Goal: Task Accomplishment & Management: Complete application form

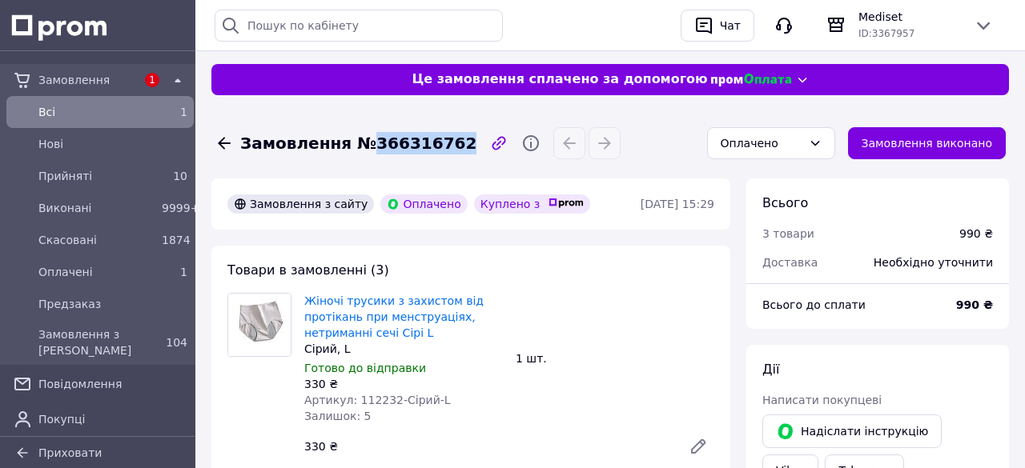
click at [229, 146] on icon at bounding box center [224, 143] width 19 height 19
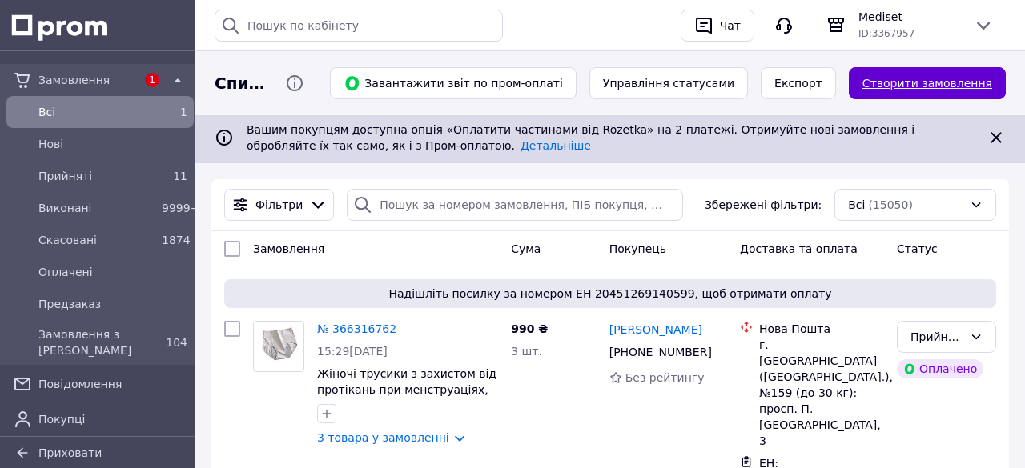
click at [950, 86] on link "Створити замовлення" at bounding box center [926, 83] width 157 height 32
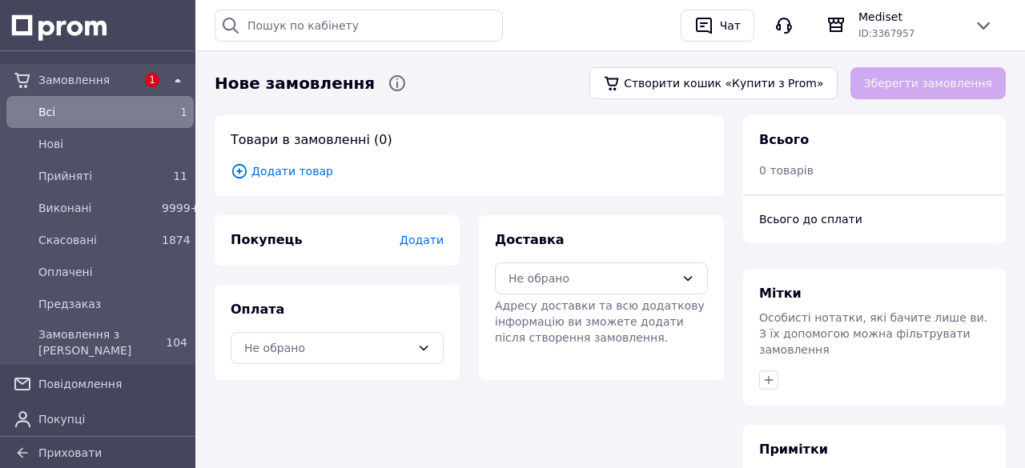
click at [295, 171] on span "Додати товар" at bounding box center [469, 171] width 477 height 18
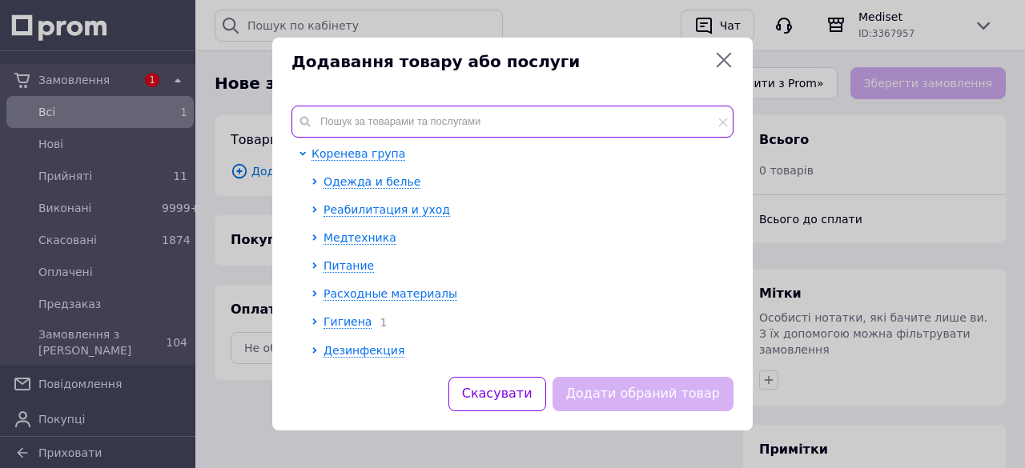
click at [355, 128] on input "text" at bounding box center [512, 122] width 442 height 32
paste input "1971"
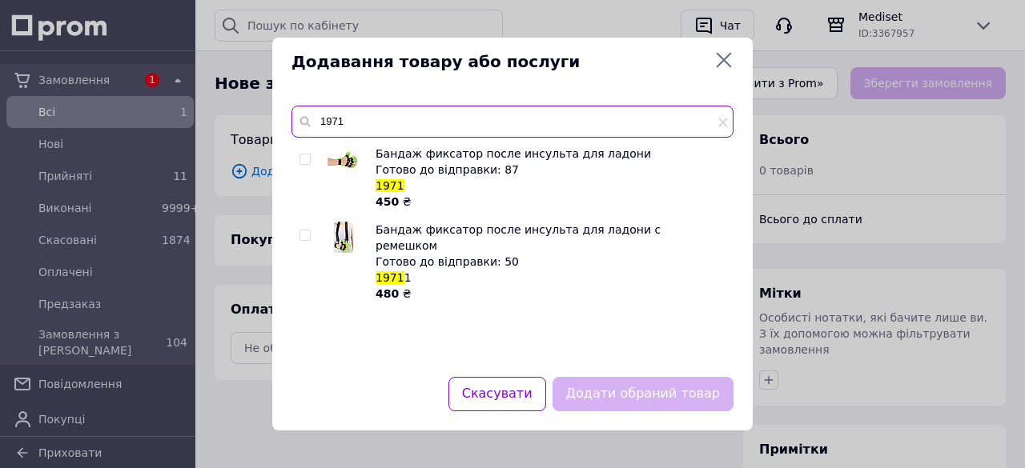
type input "1971"
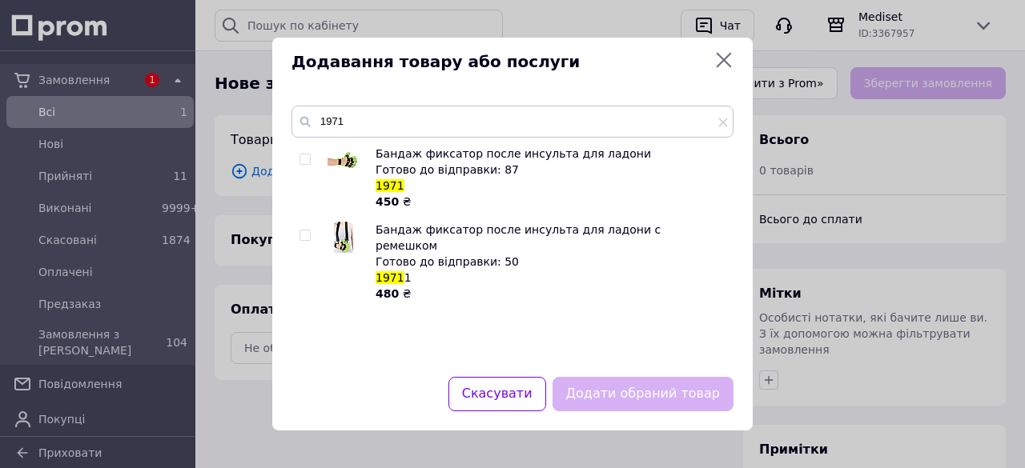
click at [303, 158] on input "checkbox" at bounding box center [304, 159] width 10 height 10
checkbox input "true"
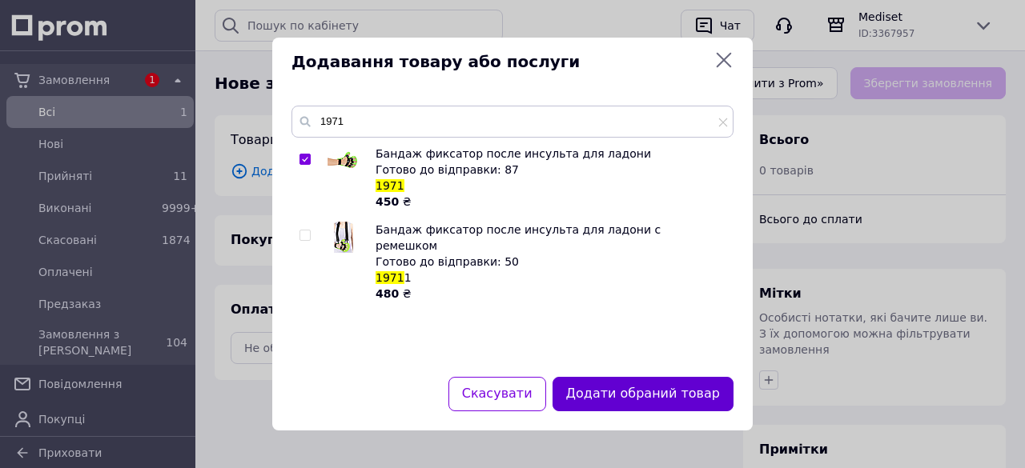
click at [640, 387] on button "Додати обраний товар" at bounding box center [642, 394] width 181 height 34
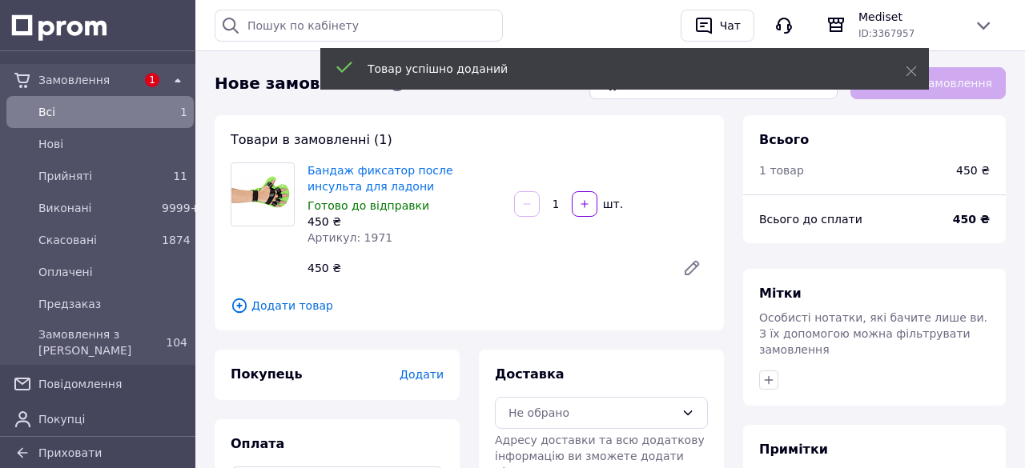
click at [427, 375] on span "Додати" at bounding box center [421, 374] width 44 height 13
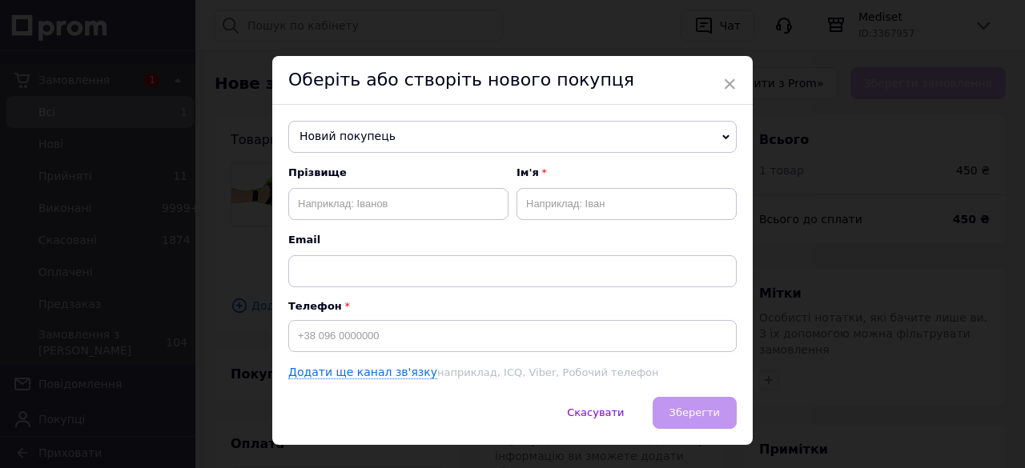
click at [722, 134] on icon at bounding box center [725, 137] width 7 height 7
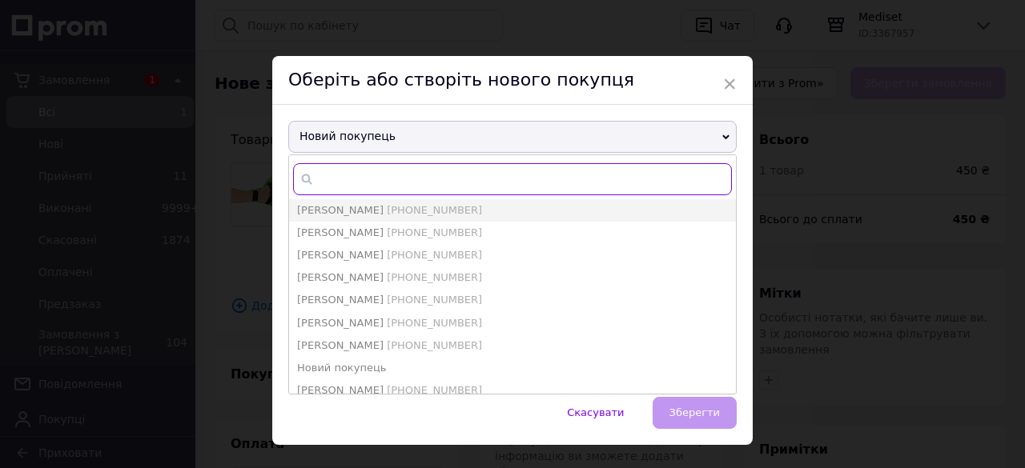
click at [664, 171] on input "text" at bounding box center [512, 179] width 439 height 32
type input "дроп"
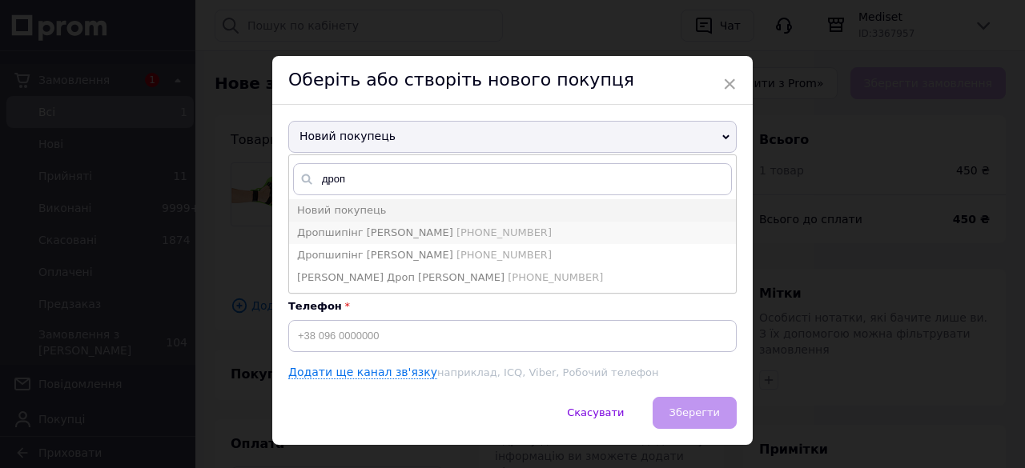
click at [456, 235] on span "[PHONE_NUMBER]" at bounding box center [503, 233] width 95 height 12
type input "Дропшипінг [PERSON_NAME]"
type input "[PHONE_NUMBER]"
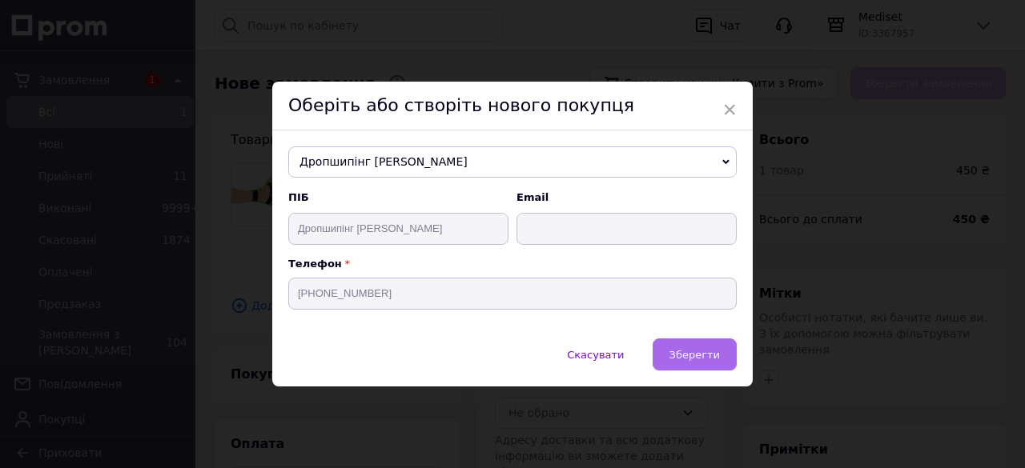
click at [715, 365] on button "Зберегти" at bounding box center [694, 355] width 84 height 32
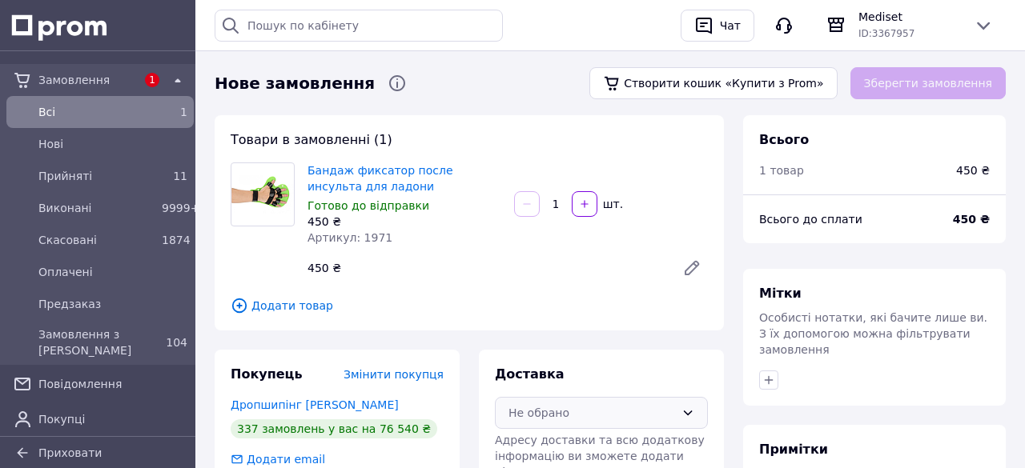
click at [687, 413] on icon at bounding box center [687, 413] width 13 height 13
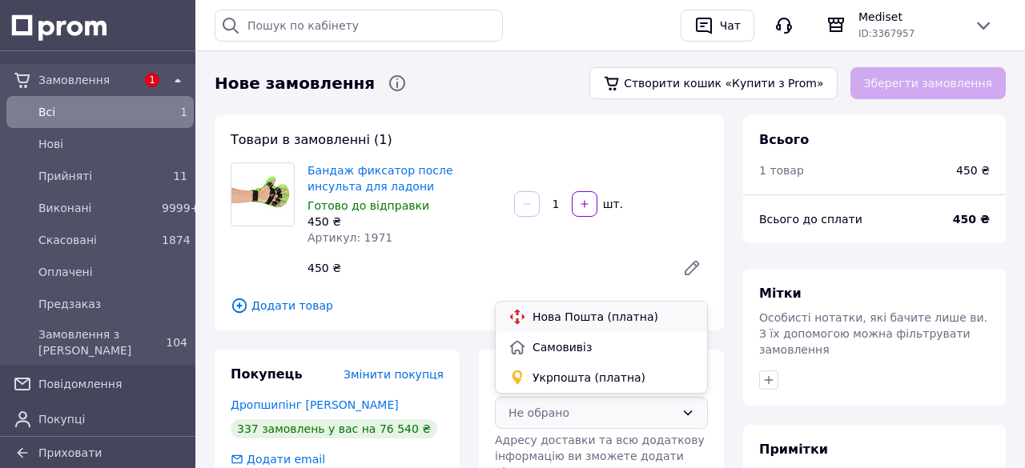
click at [637, 320] on span "Нова Пошта (платна)" at bounding box center [613, 317] width 162 height 16
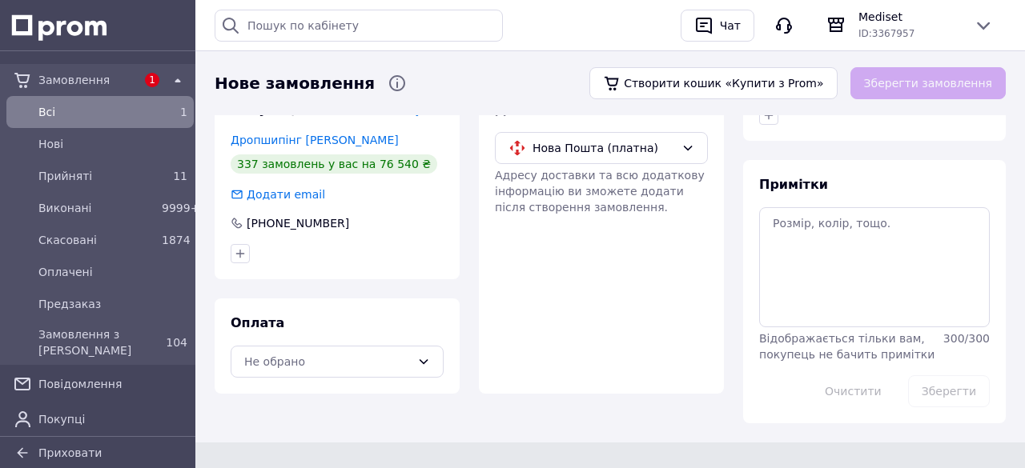
scroll to position [271, 0]
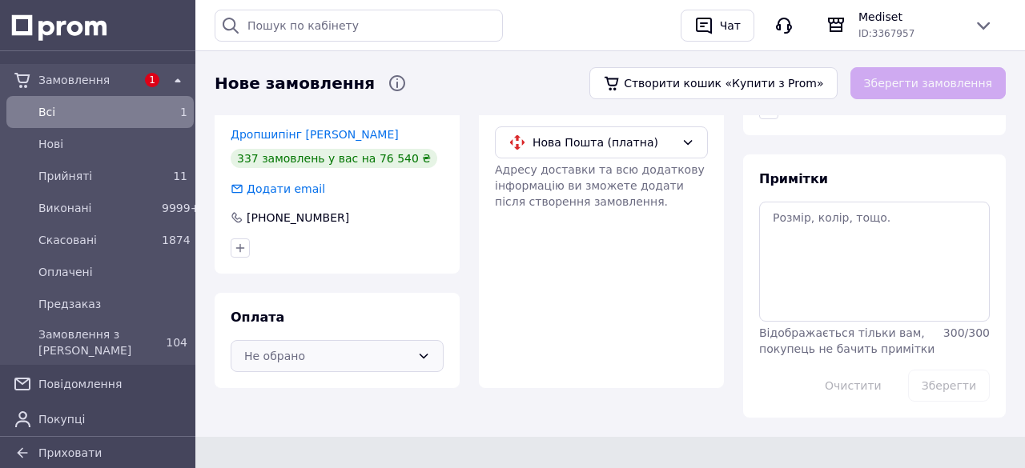
click at [424, 346] on div "Не обрано" at bounding box center [337, 356] width 213 height 32
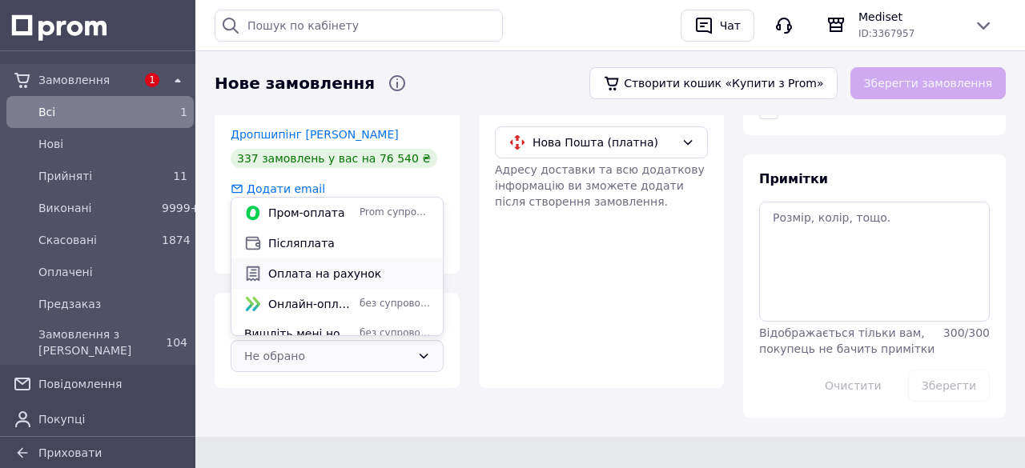
click at [360, 267] on span "Оплата на рахунок" at bounding box center [349, 274] width 162 height 16
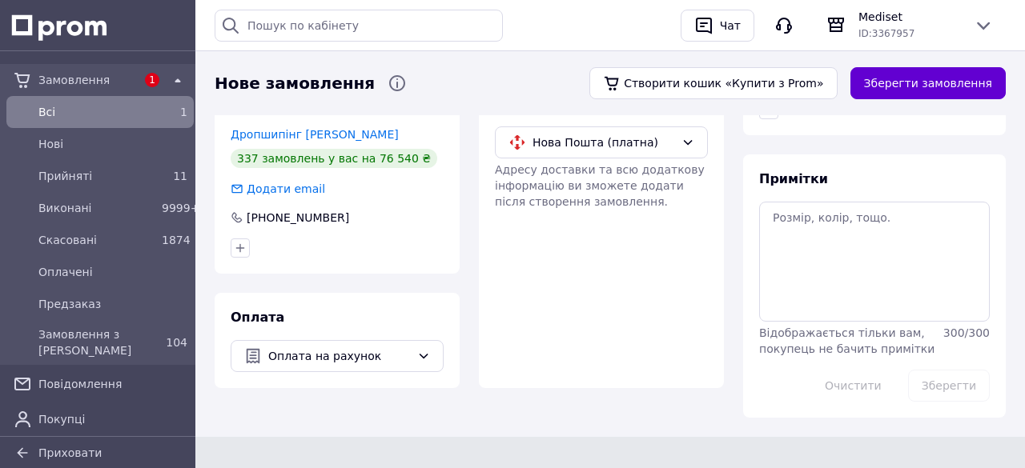
click at [960, 82] on button "Зберегти замовлення" at bounding box center [927, 83] width 155 height 32
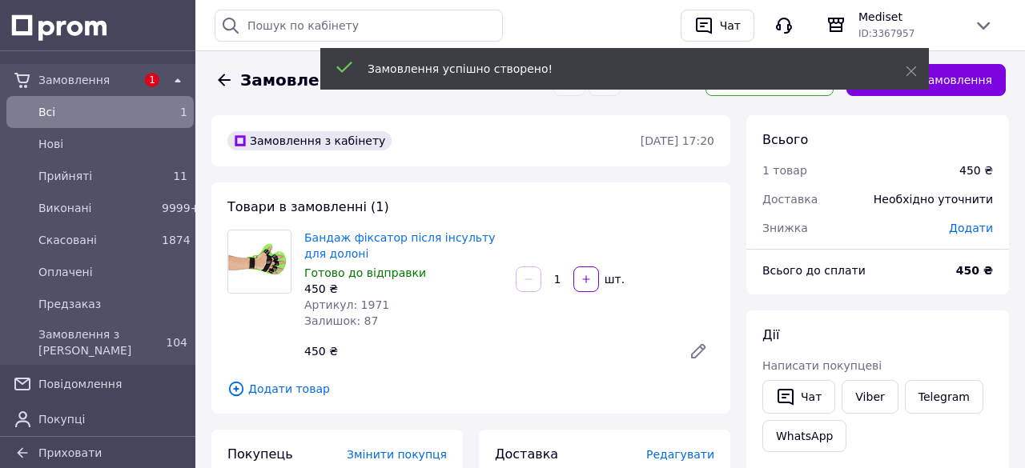
click at [967, 225] on span "Додати" at bounding box center [970, 228] width 44 height 13
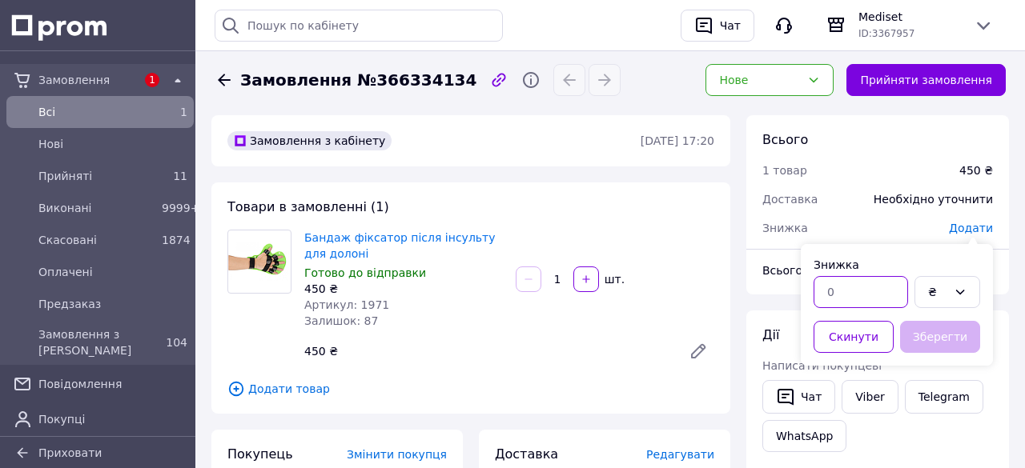
click at [855, 300] on input "text" at bounding box center [860, 292] width 94 height 32
type input "10"
click at [963, 286] on icon at bounding box center [959, 292] width 13 height 13
click at [934, 351] on li "%" at bounding box center [947, 355] width 64 height 29
click at [939, 331] on button "Зберегти" at bounding box center [940, 337] width 80 height 32
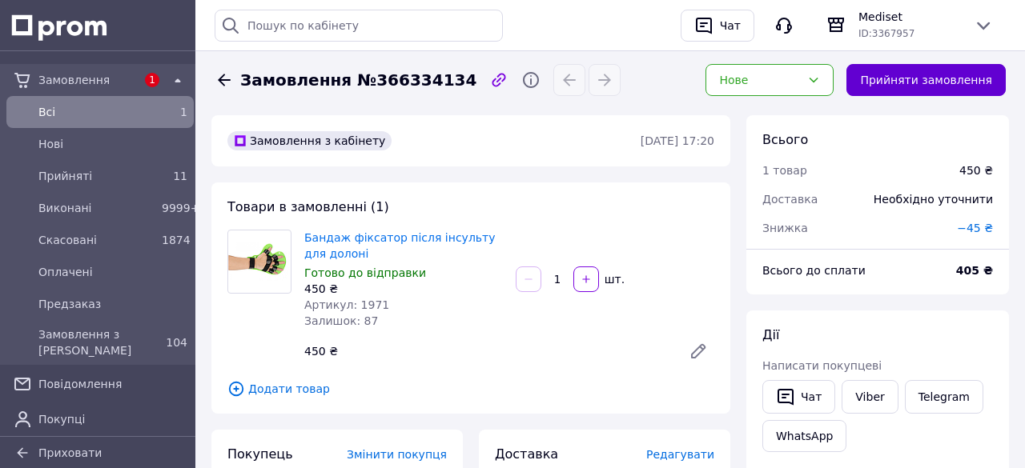
click at [948, 82] on button "Прийняти замовлення" at bounding box center [925, 80] width 159 height 32
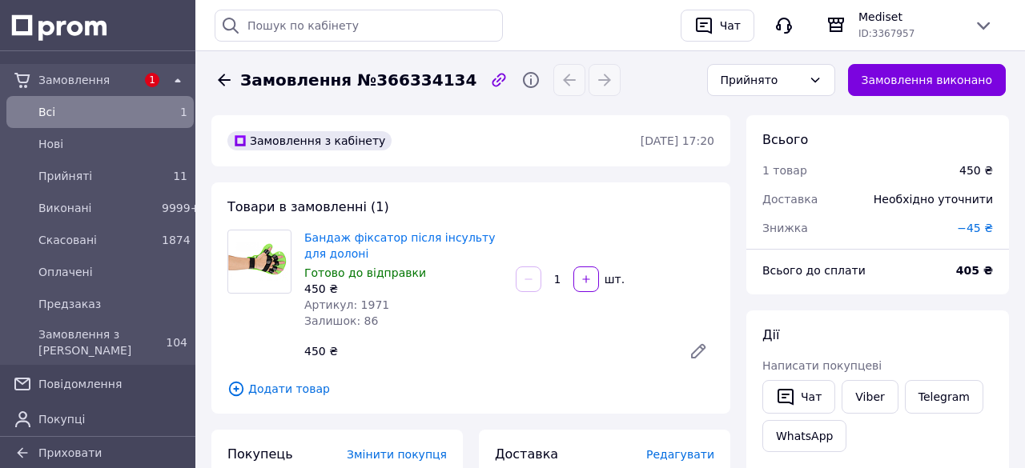
click at [222, 78] on icon at bounding box center [224, 79] width 19 height 19
